Goal: Obtain resource: Download file/media

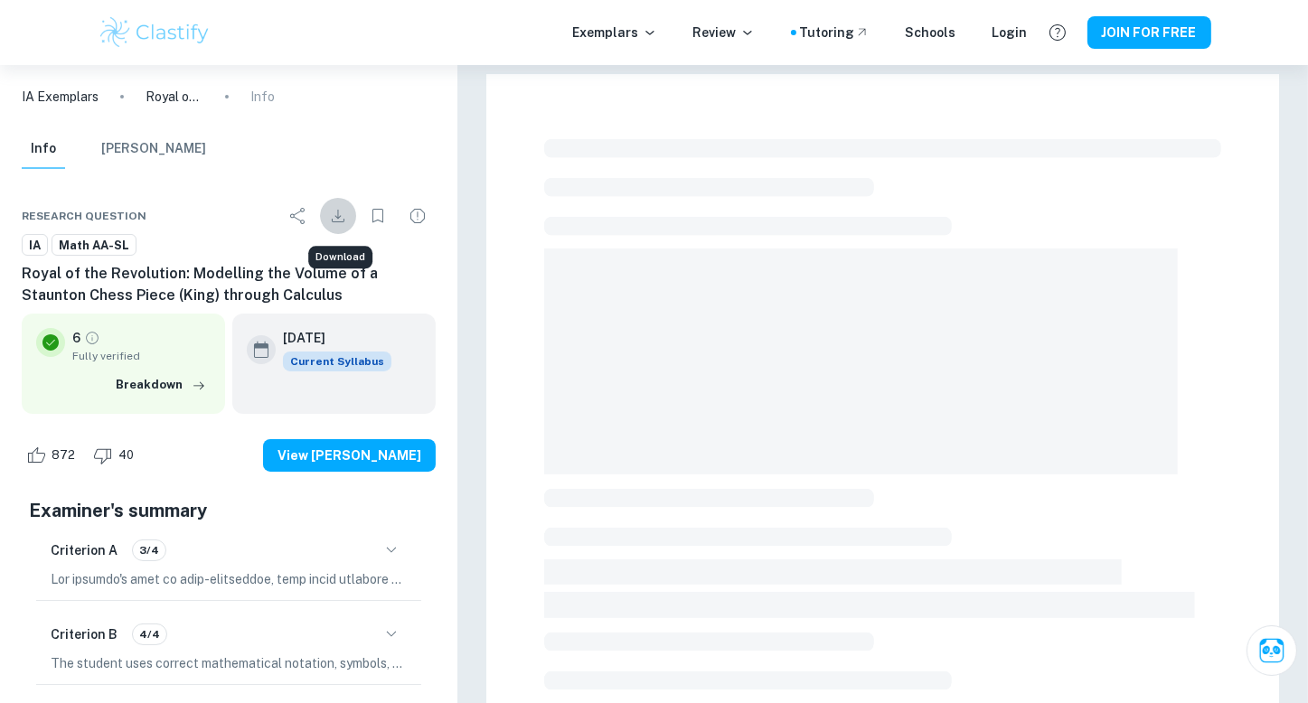
click at [333, 228] on button "Download" at bounding box center [338, 216] width 36 height 36
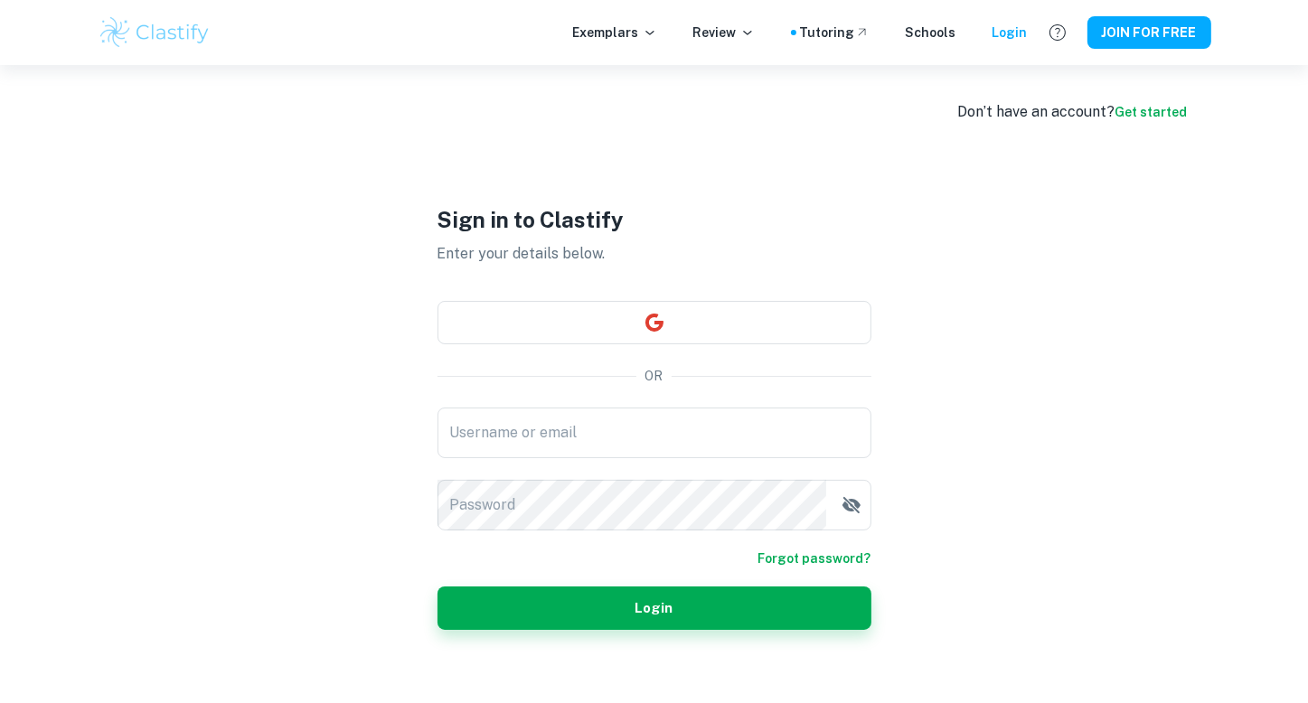
click at [424, 352] on div "Sign in to Clastify Enter your details below. OR Username or email Username or …" at bounding box center [654, 416] width 542 height 703
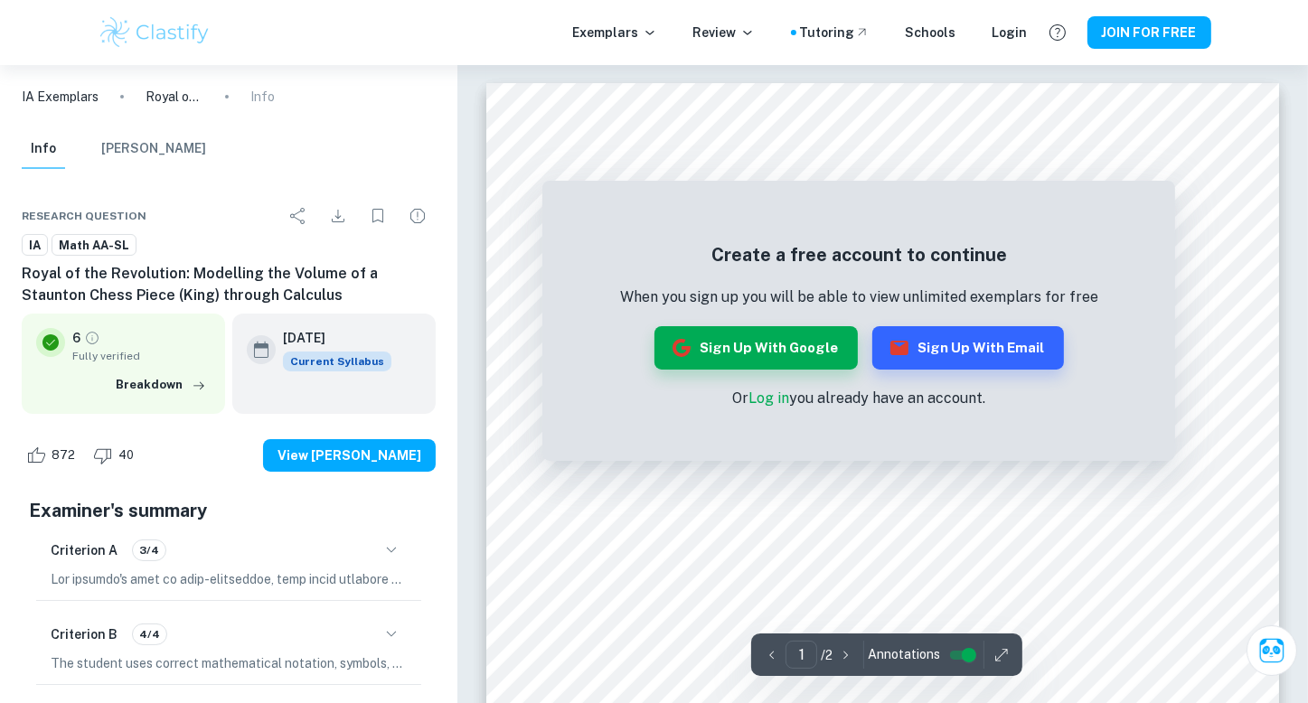
click at [760, 395] on link "Log in" at bounding box center [768, 398] width 41 height 17
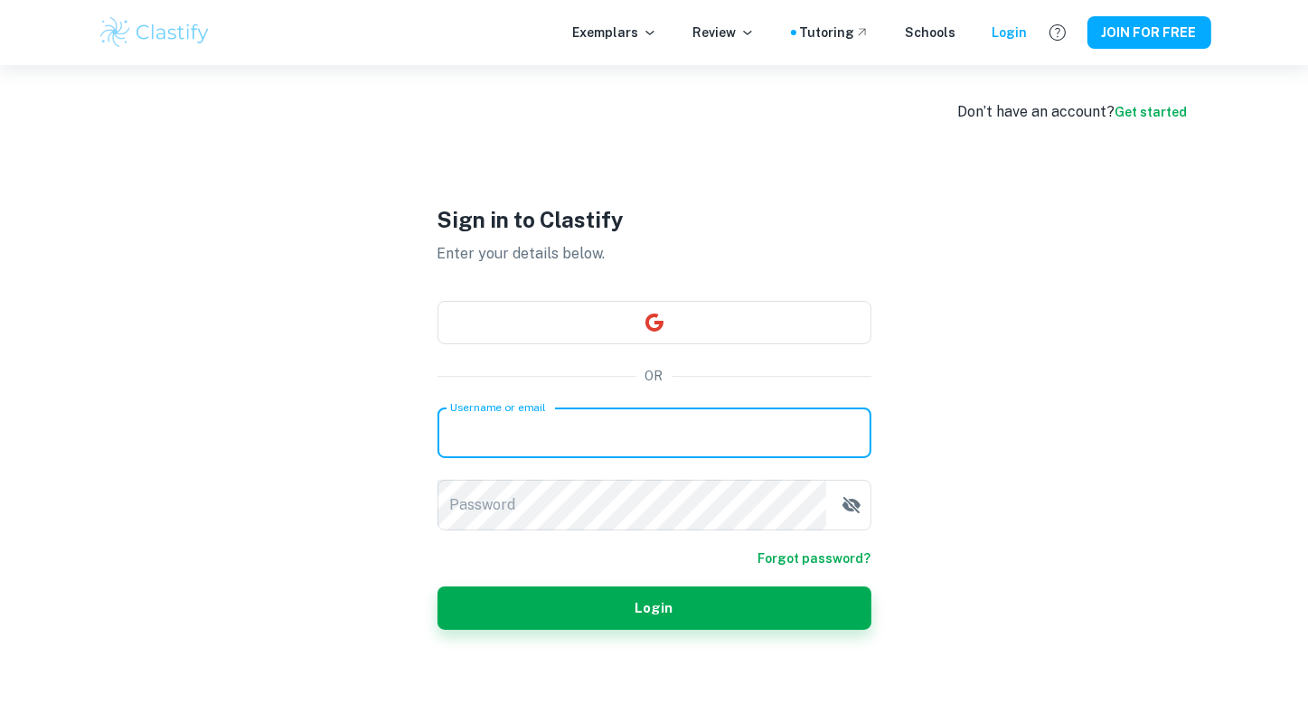
click at [589, 427] on input "Username or email" at bounding box center [654, 433] width 434 height 51
type input "[EMAIL_ADDRESS][DOMAIN_NAME]"
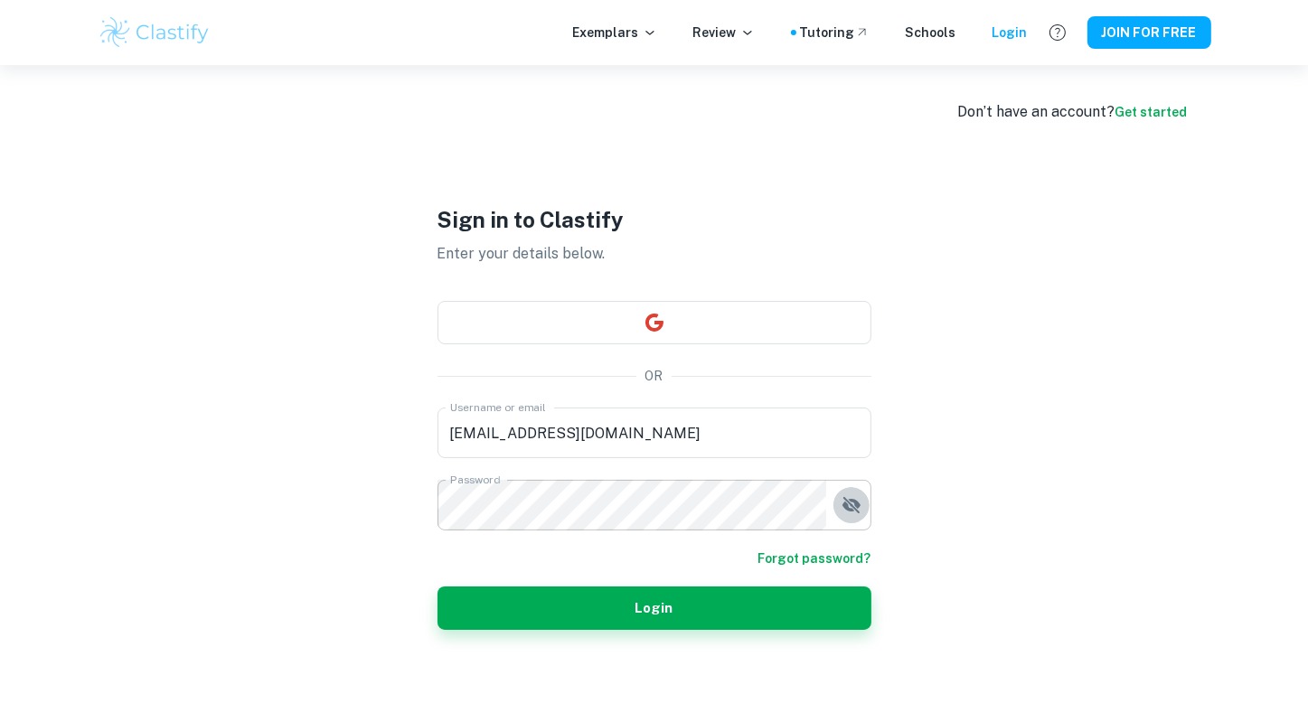
click at [857, 493] on button "button" at bounding box center [851, 505] width 36 height 36
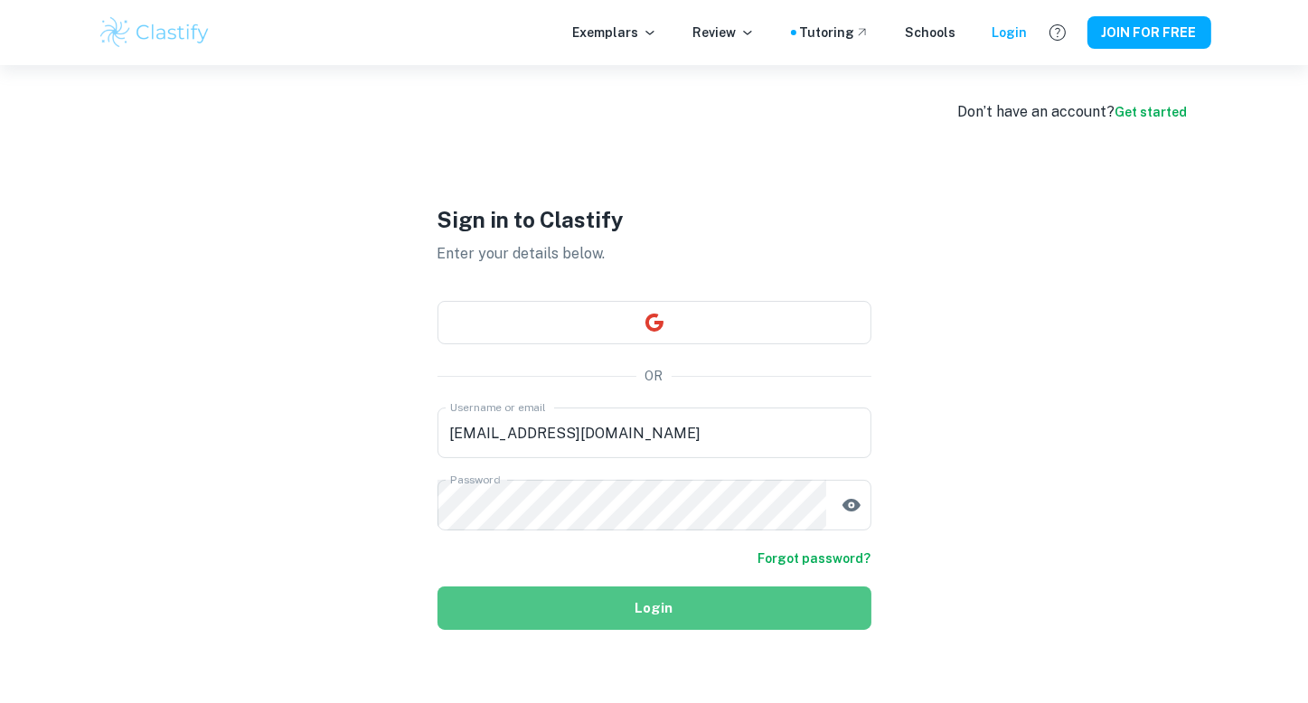
click at [561, 594] on button "Login" at bounding box center [654, 608] width 434 height 43
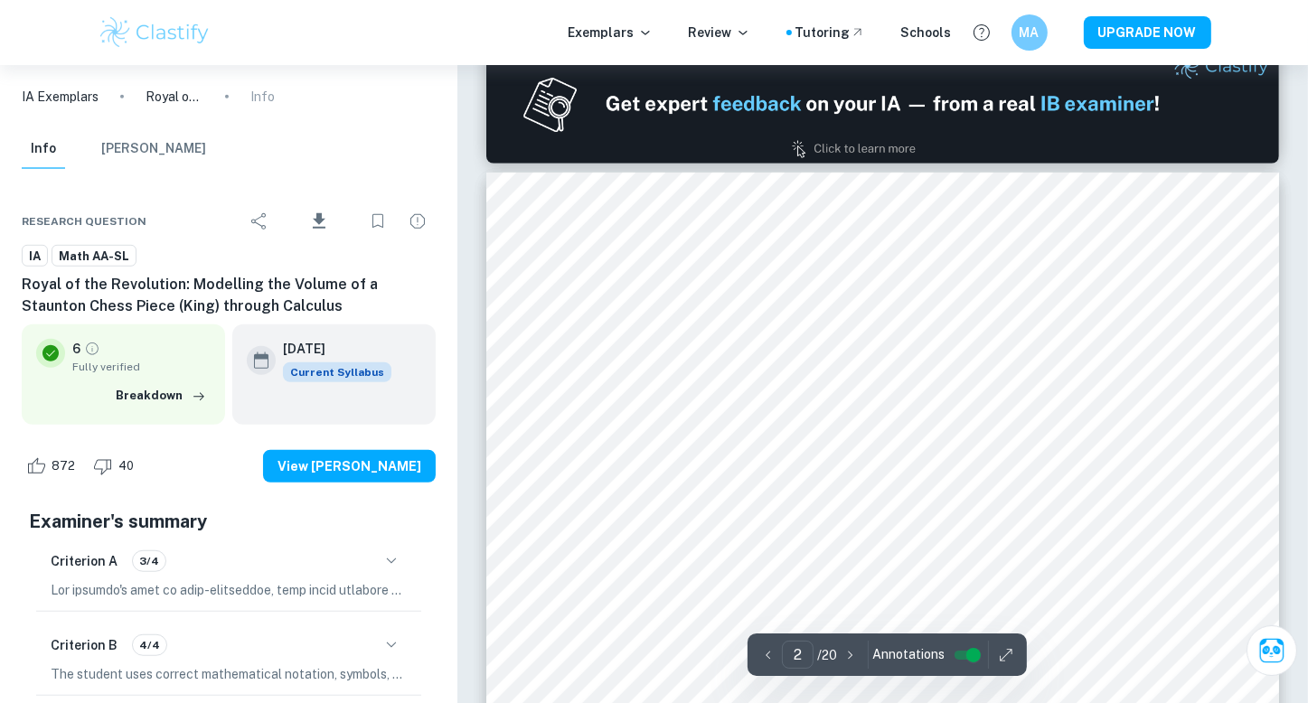
scroll to position [1207, 0]
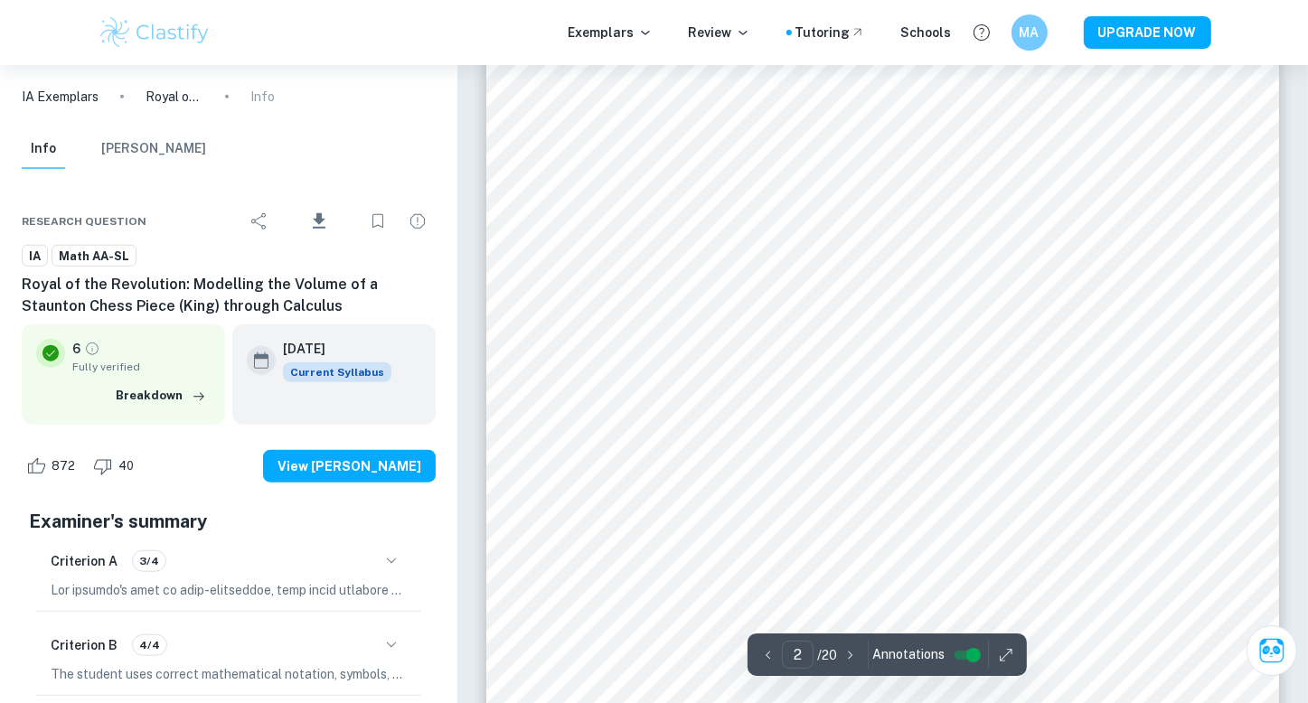
type input "1"
